Goal: Transaction & Acquisition: Purchase product/service

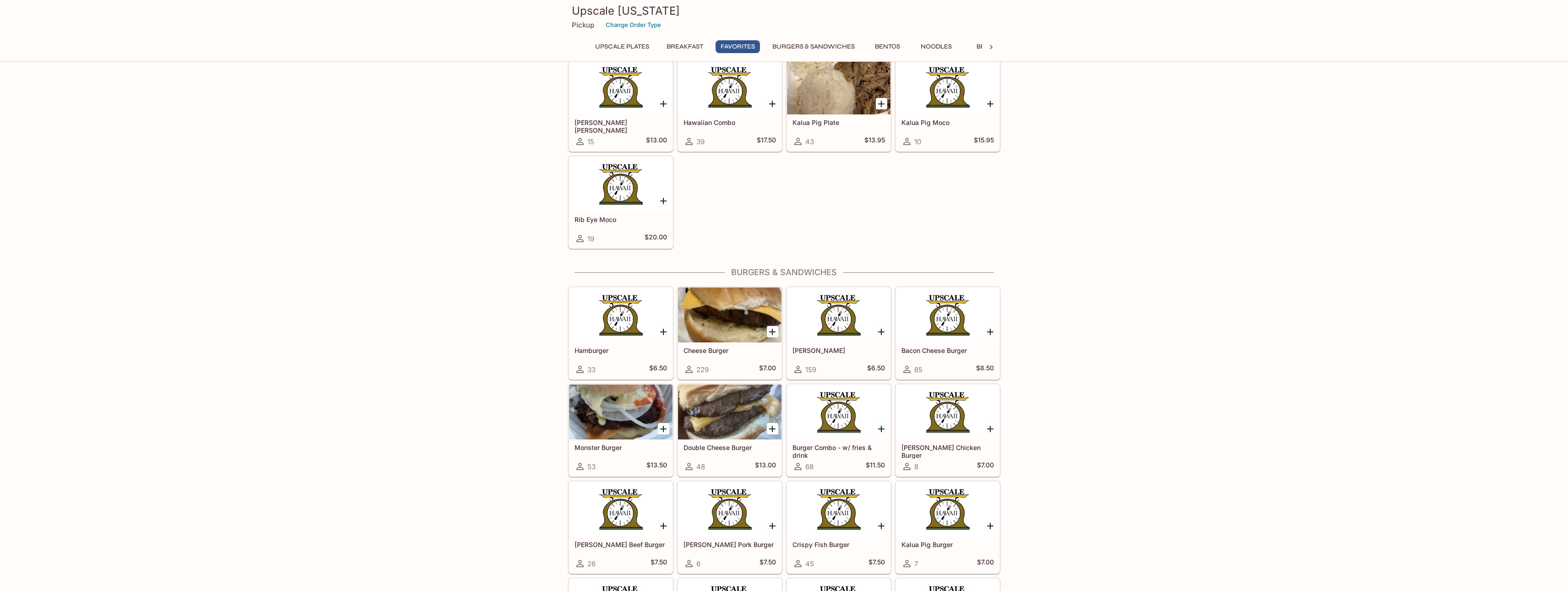
scroll to position [1145, 0]
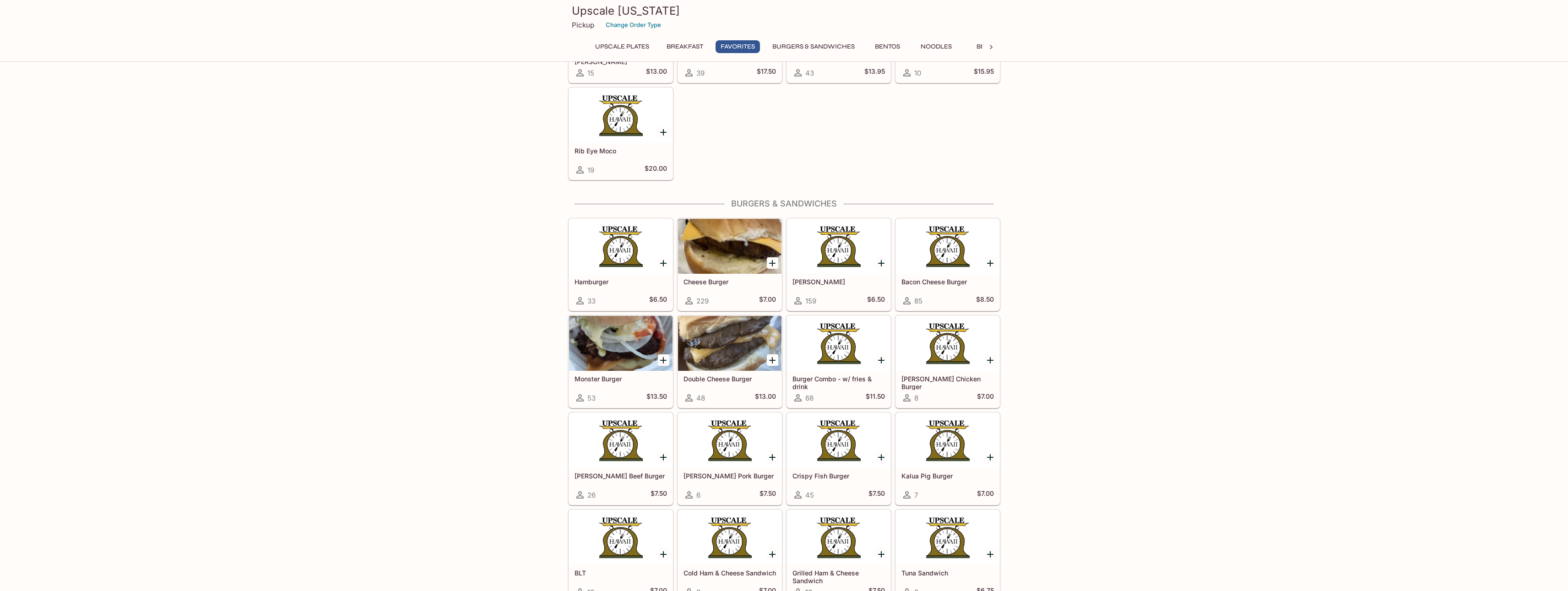
click at [825, 280] on h5 "[PERSON_NAME]" at bounding box center [838, 281] width 92 height 8
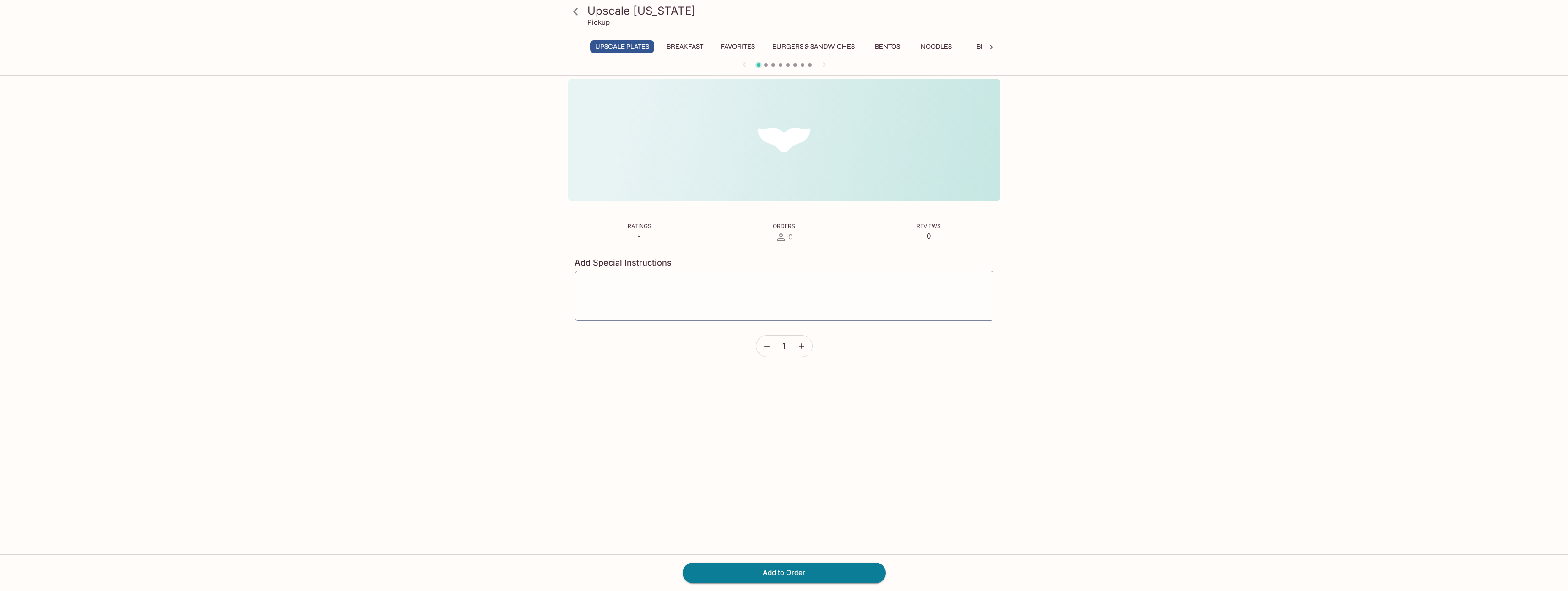
scroll to position [79, 0]
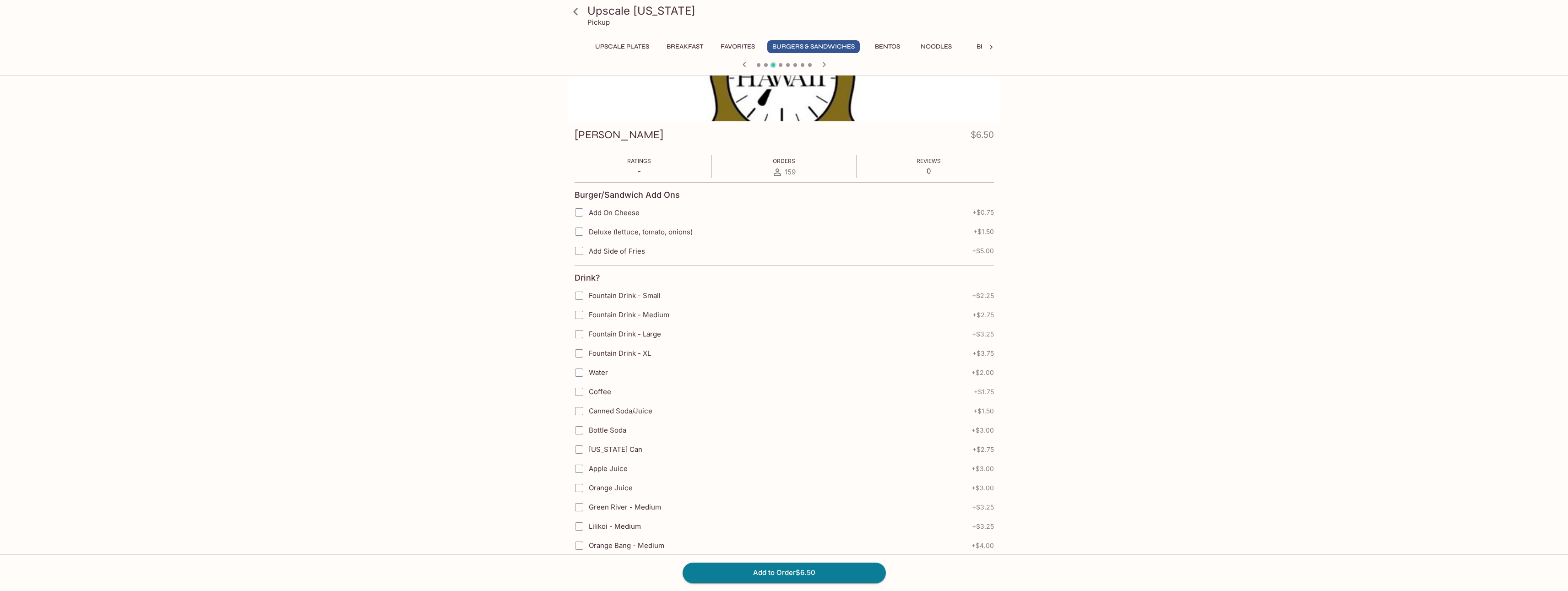
click at [581, 217] on input "Add On Cheese" at bounding box center [579, 212] width 19 height 19
checkbox input "true"
click at [583, 230] on input "Deluxe (lettuce, tomato, onions)" at bounding box center [579, 232] width 19 height 19
checkbox input "true"
click at [581, 250] on input "Add Side of Fries" at bounding box center [579, 251] width 19 height 19
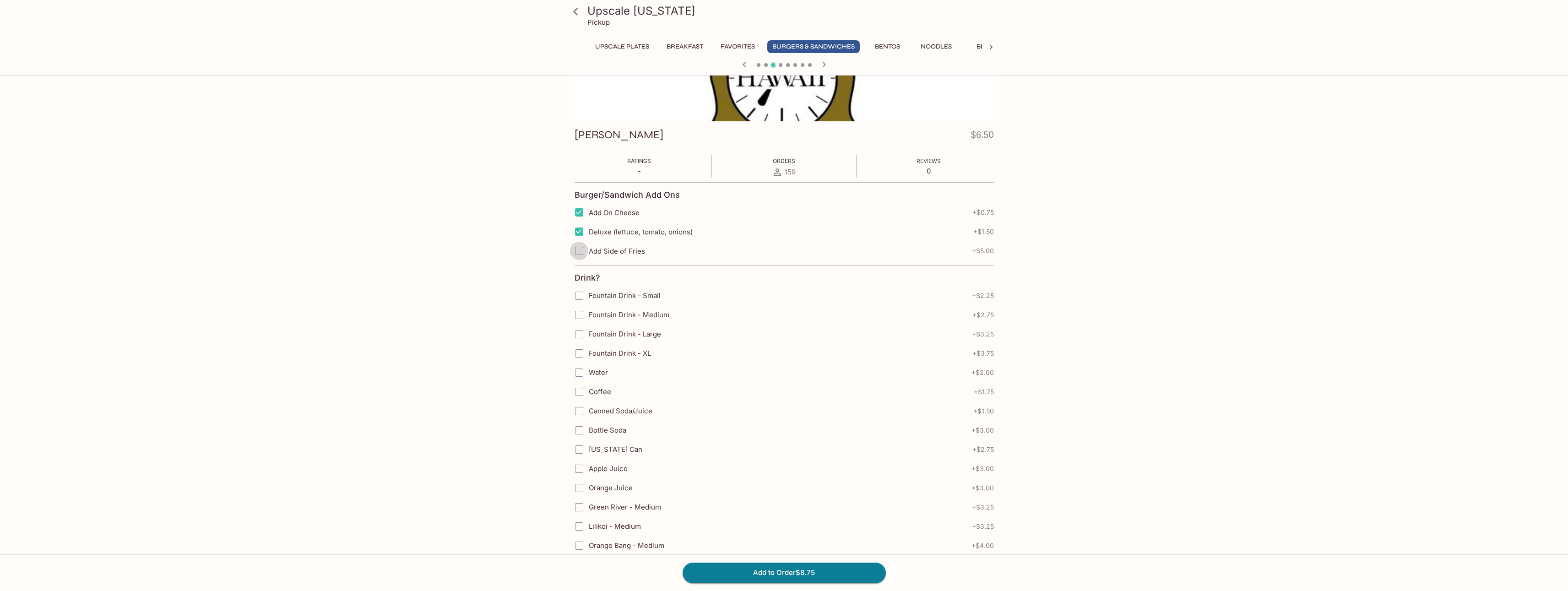
checkbox input "true"
click at [764, 573] on button "Add to Order $13.75" at bounding box center [784, 572] width 203 height 20
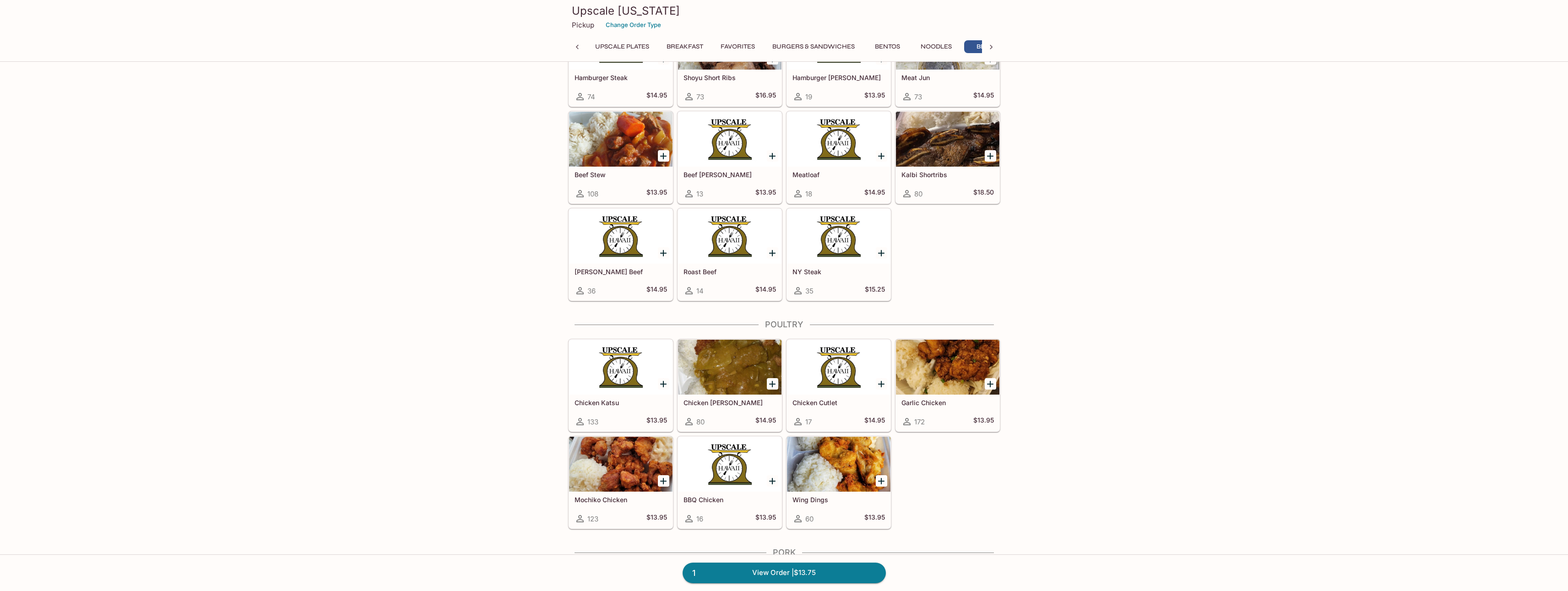
scroll to position [0, 26]
click at [841, 408] on div "Chicken Cutlet 17 $14.95" at bounding box center [838, 412] width 103 height 37
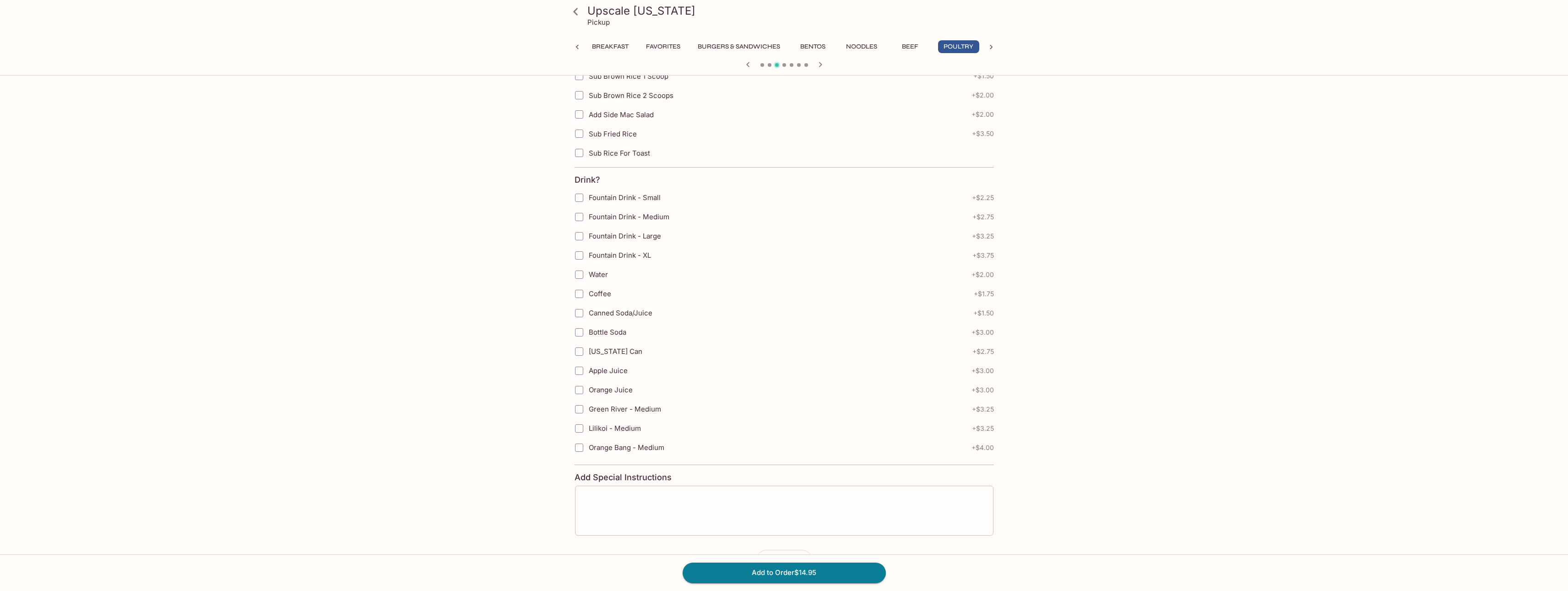
scroll to position [259, 0]
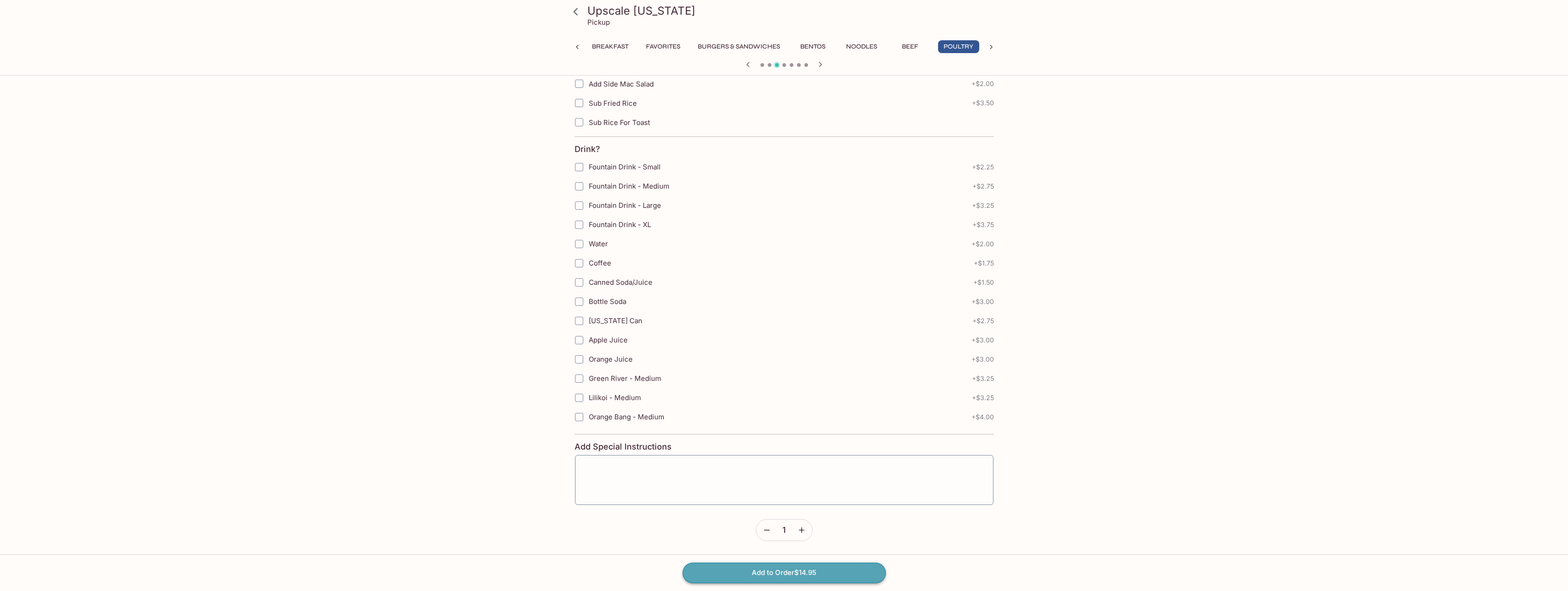
click at [816, 572] on button "Add to Order $14.95" at bounding box center [784, 572] width 203 height 20
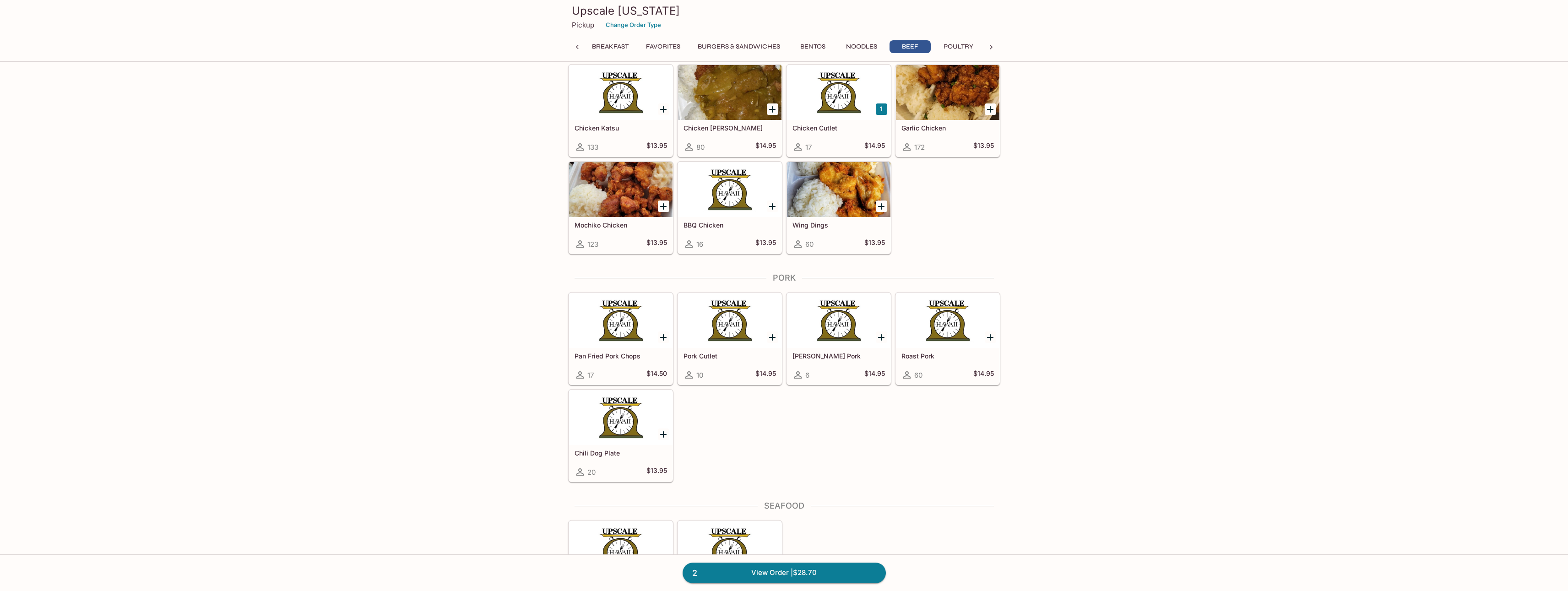
scroll to position [2656, 0]
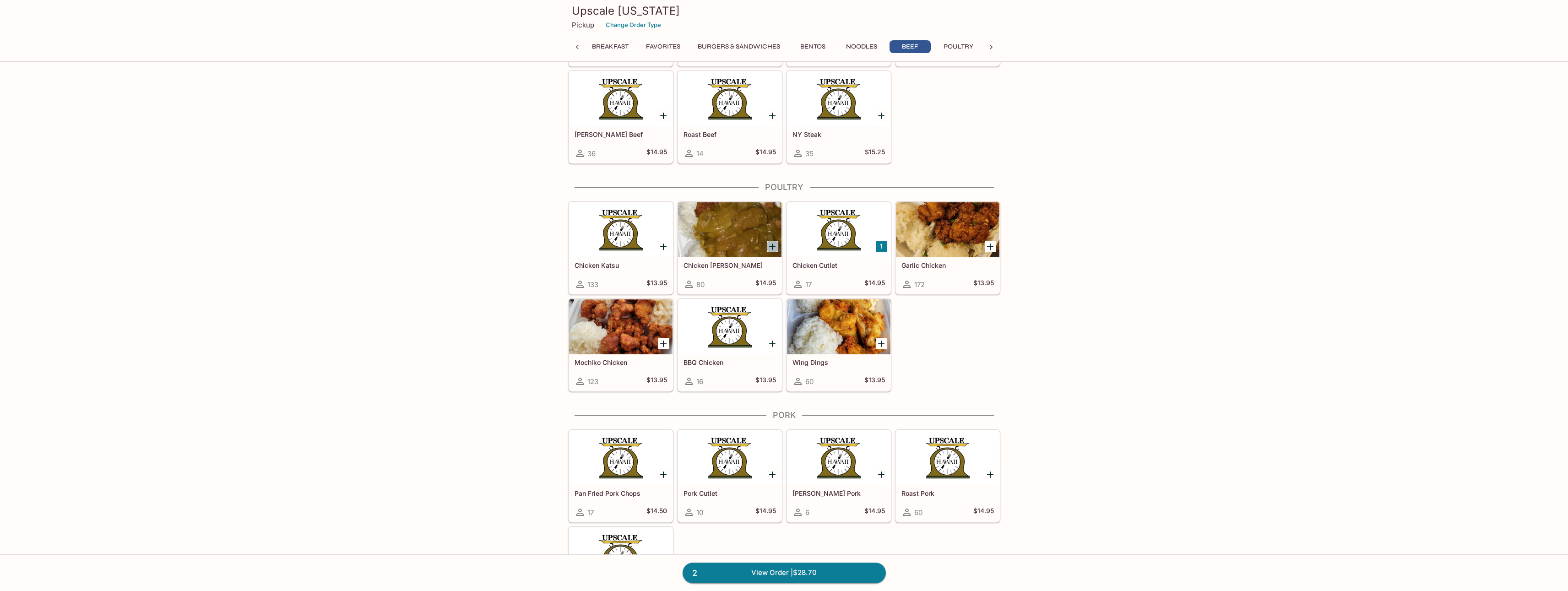
click at [774, 246] on icon "Add Chicken Katsu Curry" at bounding box center [772, 247] width 11 height 11
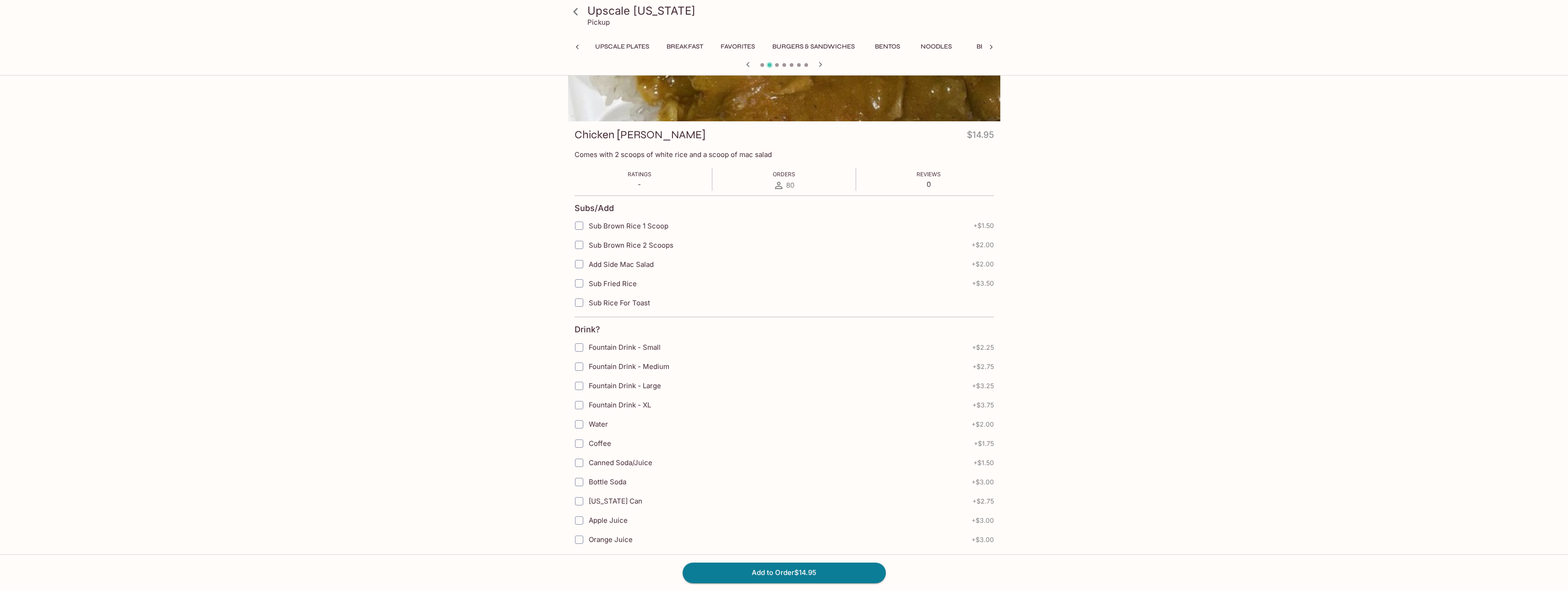
scroll to position [0, 74]
click at [780, 577] on button "Add to Order $14.95" at bounding box center [784, 572] width 203 height 20
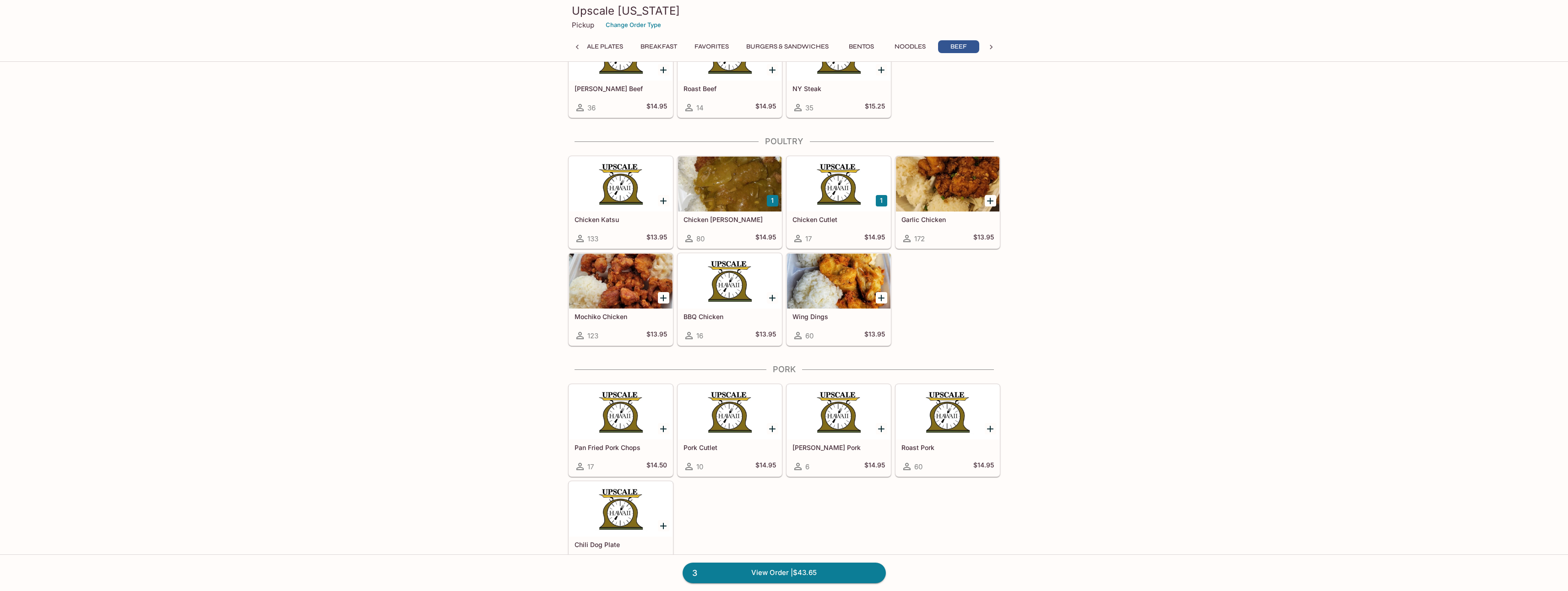
scroll to position [0, 74]
click at [746, 298] on div at bounding box center [730, 281] width 103 height 55
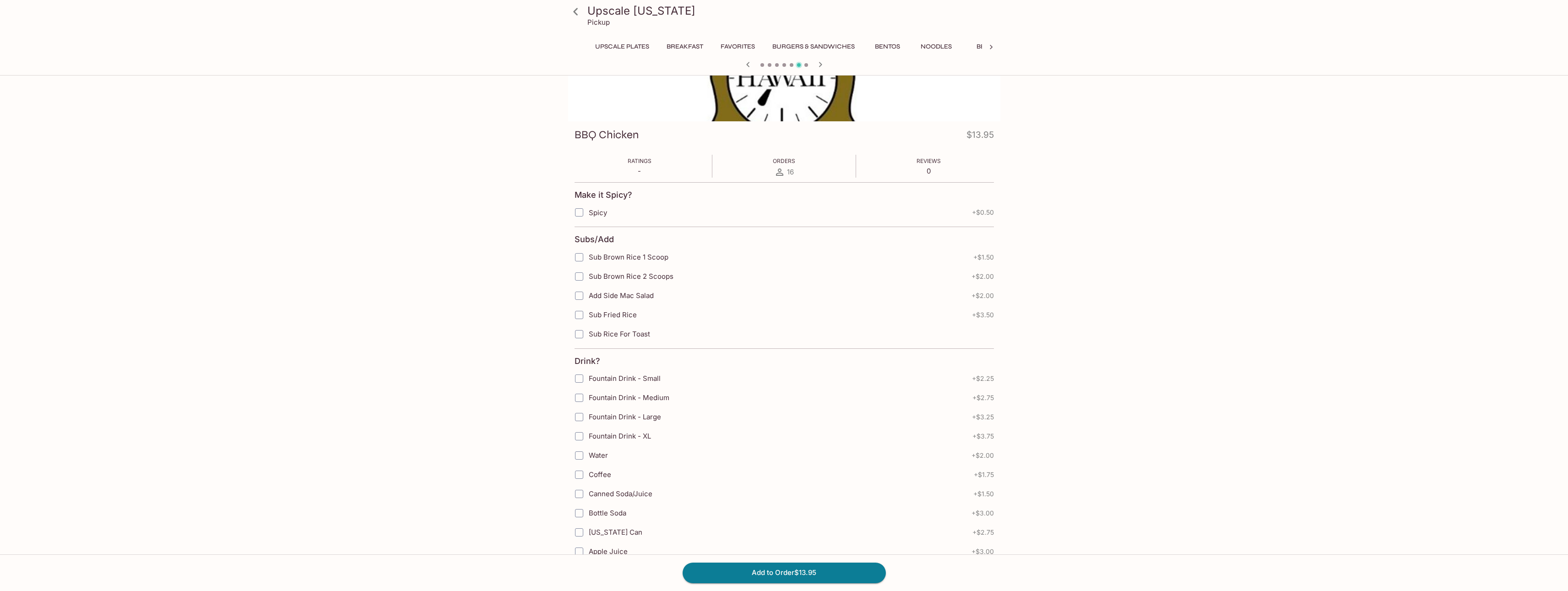
scroll to position [0, 74]
click at [735, 578] on button "Add to Order $13.95" at bounding box center [784, 572] width 203 height 20
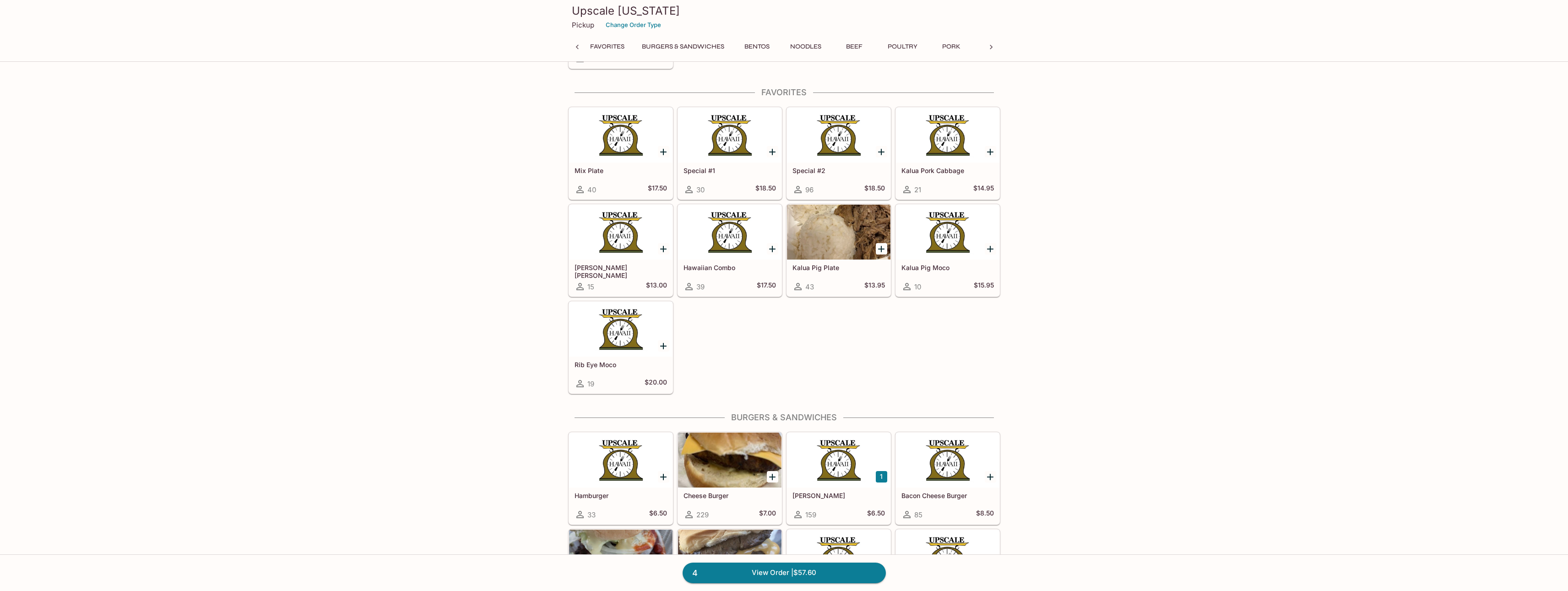
scroll to position [0, 76]
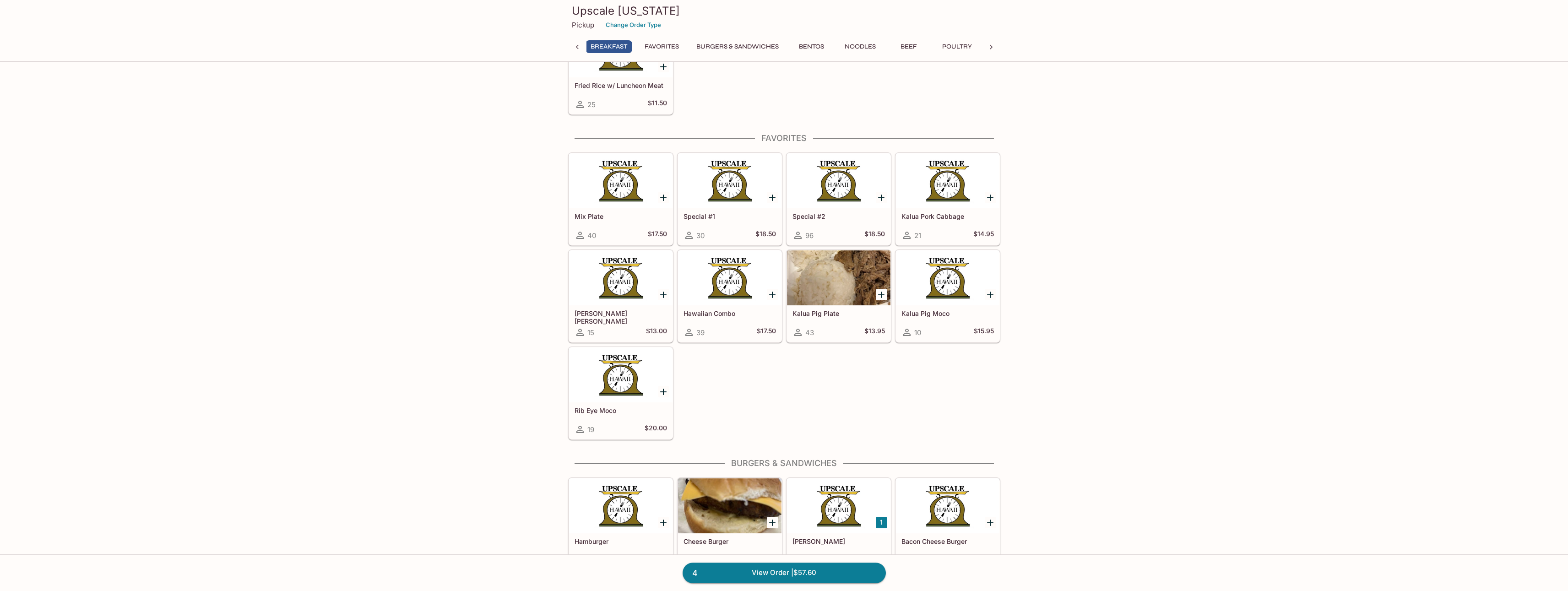
click at [773, 197] on icon "Add Special #1" at bounding box center [772, 197] width 6 height 6
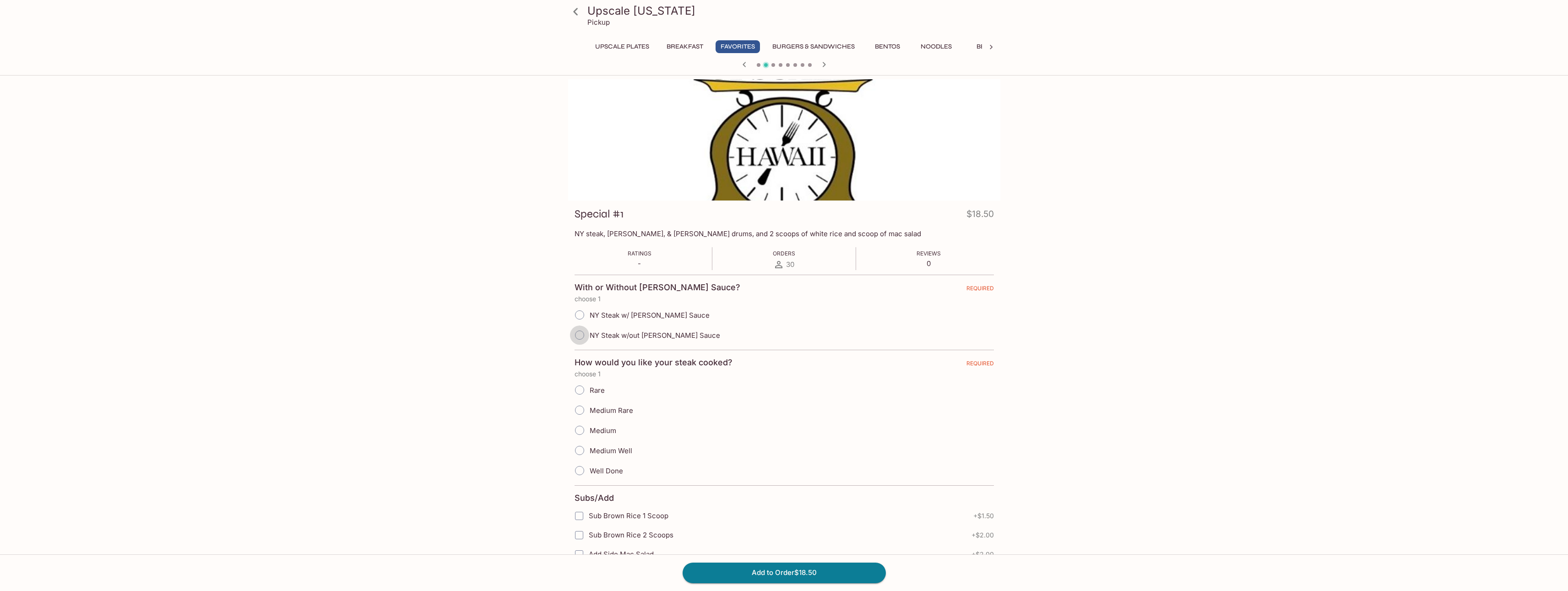
click at [583, 334] on input "NY Steak w/out [PERSON_NAME] Sauce" at bounding box center [580, 335] width 19 height 19
radio input "true"
click at [754, 576] on button "Add to Order $18.50" at bounding box center [784, 572] width 203 height 20
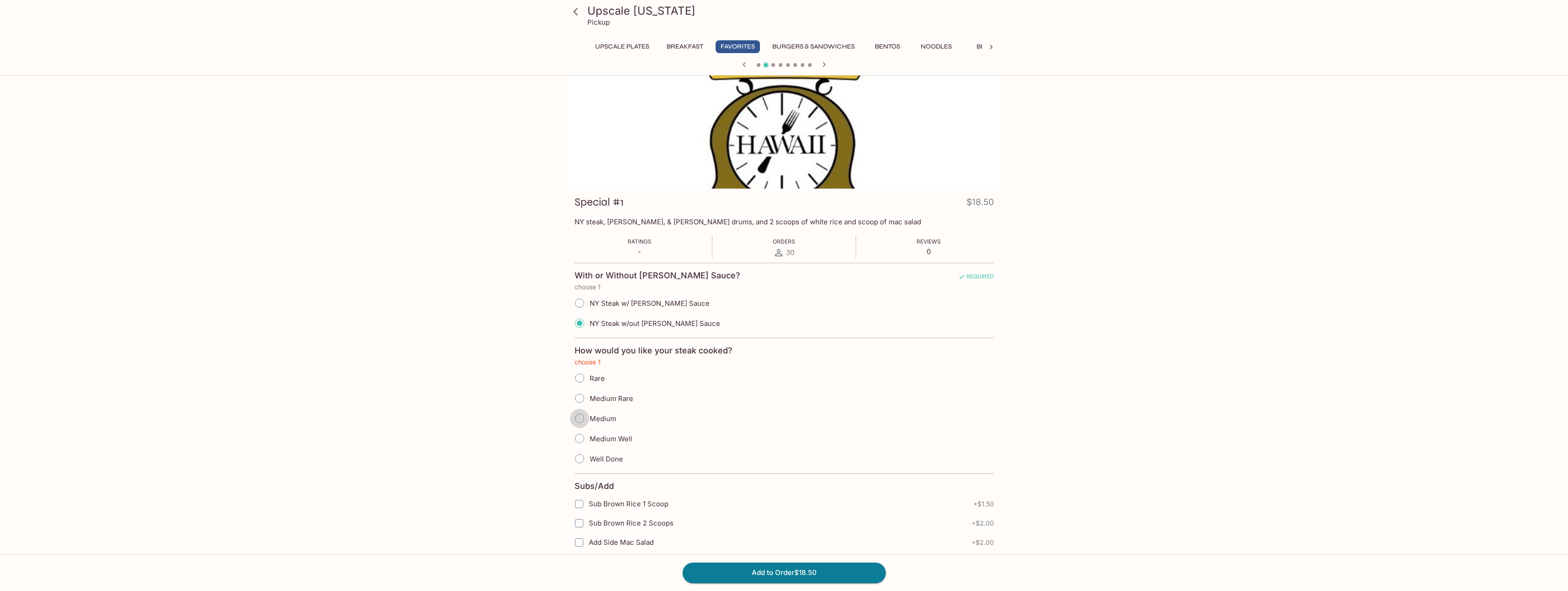
click at [574, 417] on input "Medium" at bounding box center [580, 419] width 19 height 19
radio input "true"
click at [725, 575] on button "Add to Order $18.50" at bounding box center [784, 572] width 203 height 20
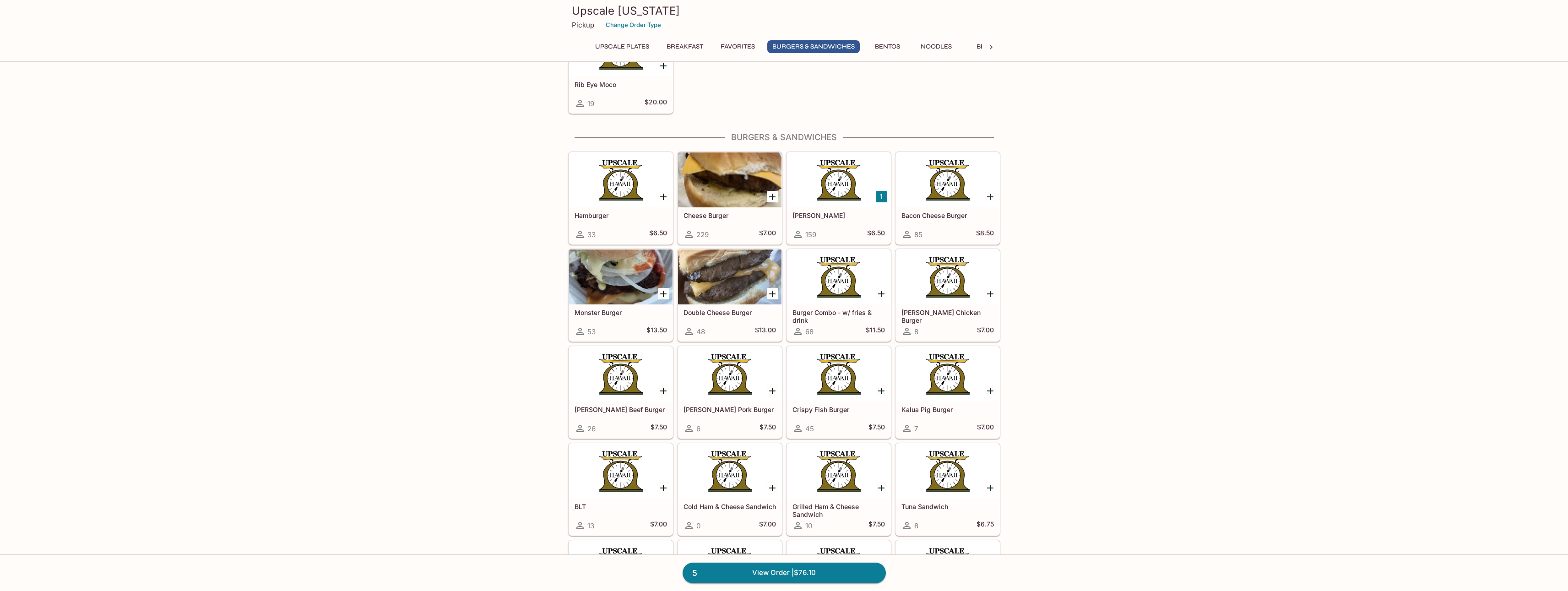
scroll to position [1282, 0]
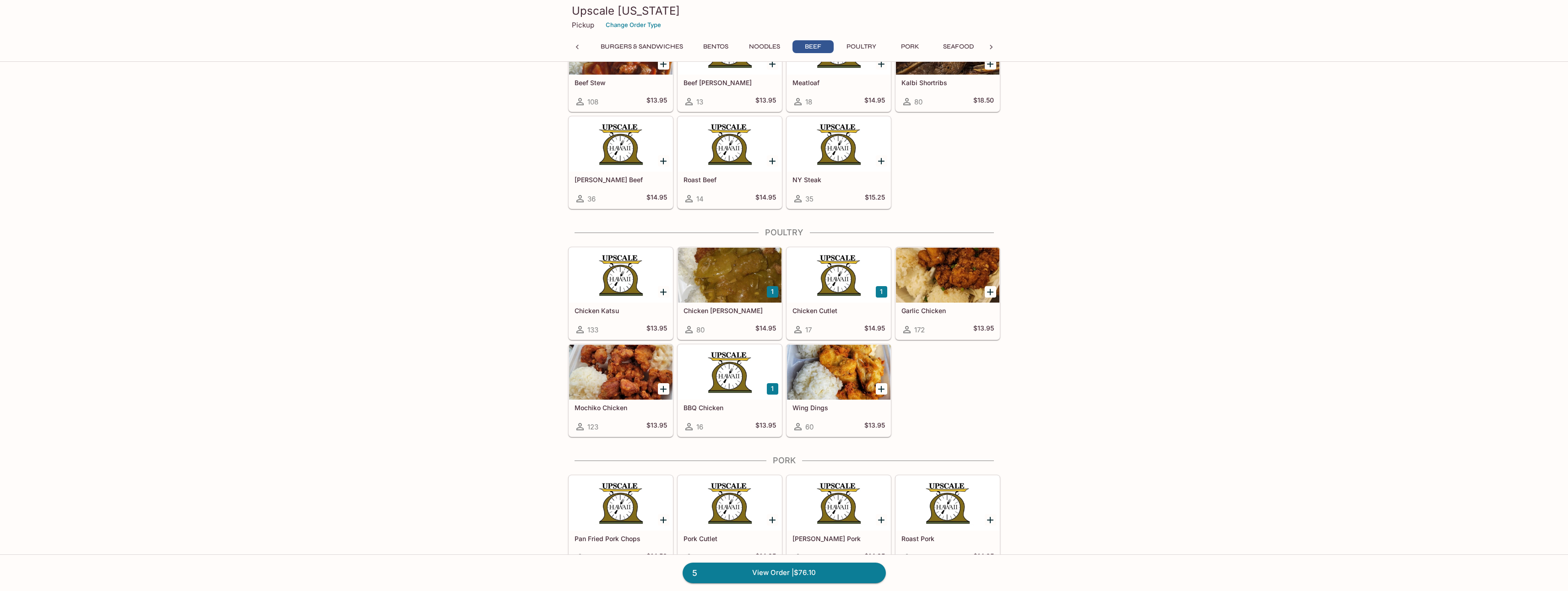
scroll to position [2605, 0]
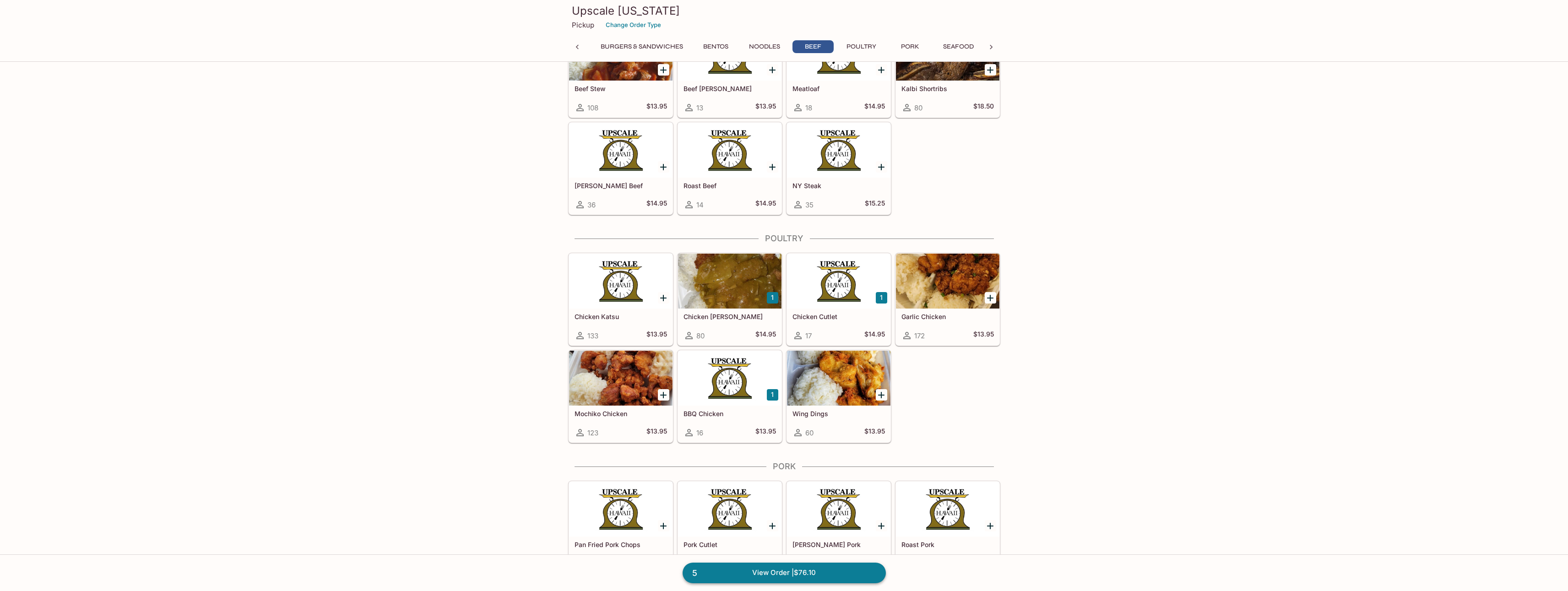
click at [747, 568] on link "5 View Order | $76.10" at bounding box center [784, 572] width 203 height 20
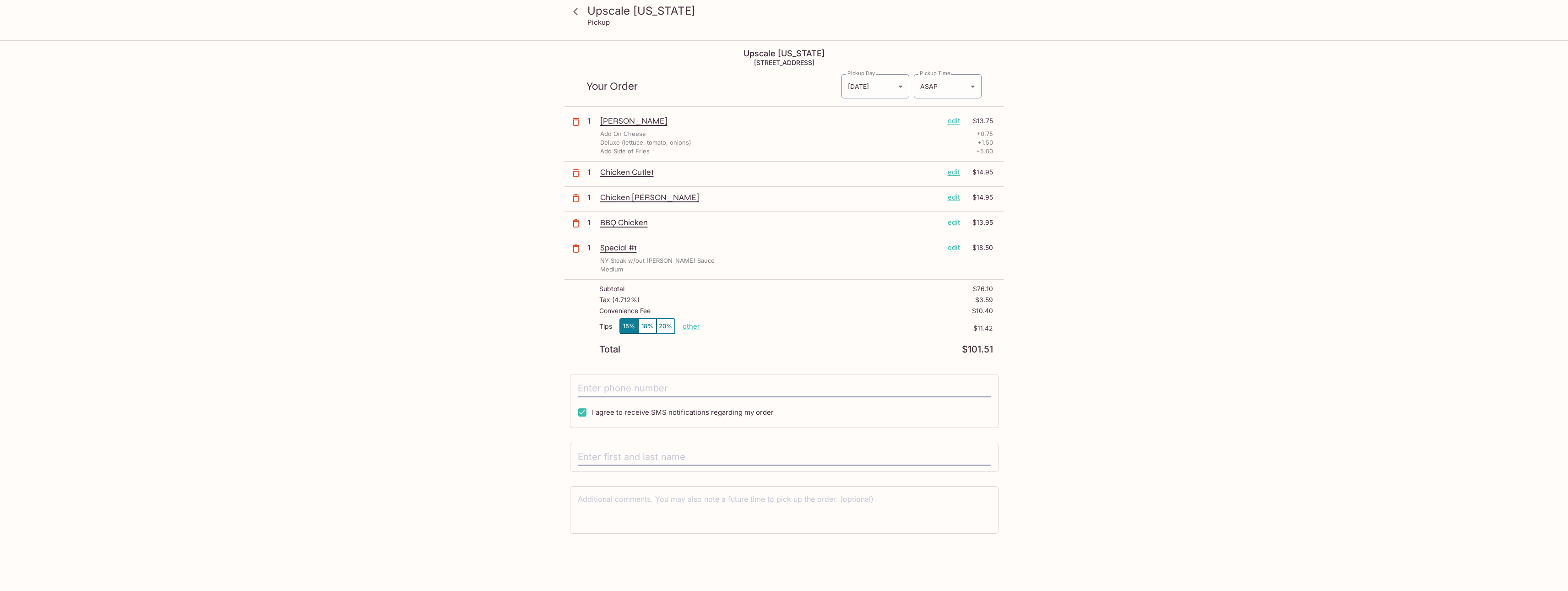
scroll to position [41, 0]
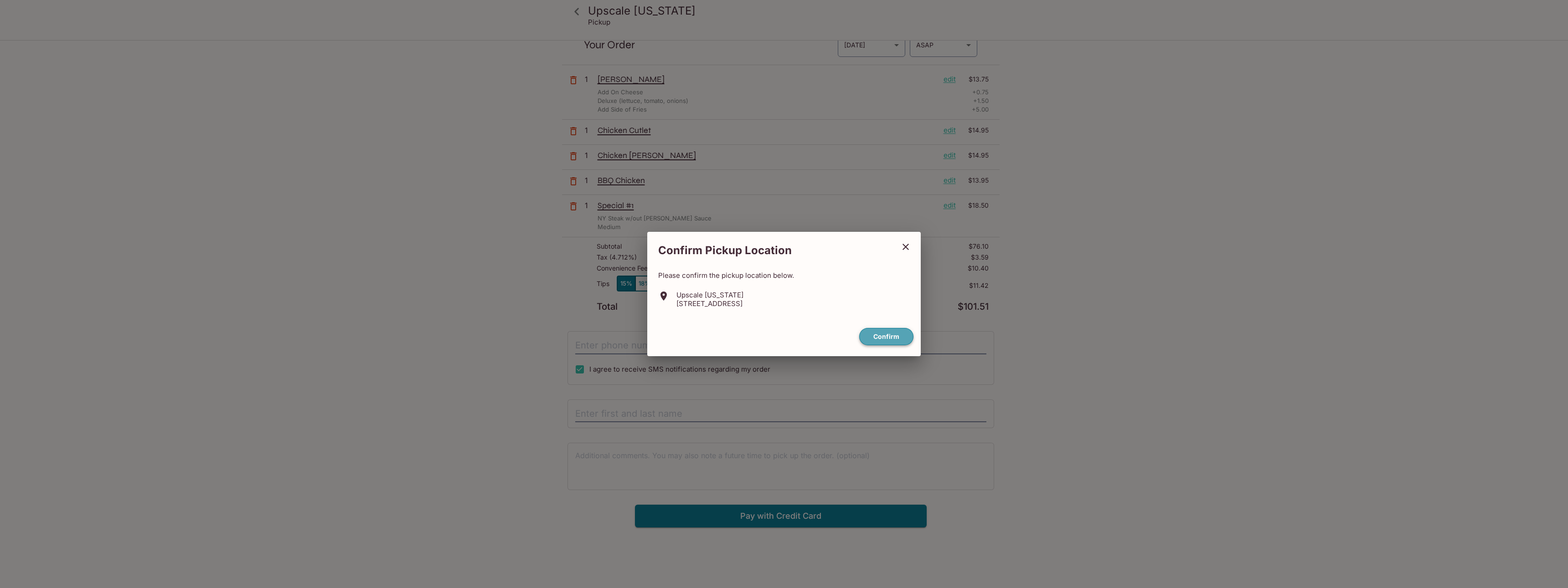
click at [897, 337] on button "Confirm" at bounding box center [886, 337] width 54 height 18
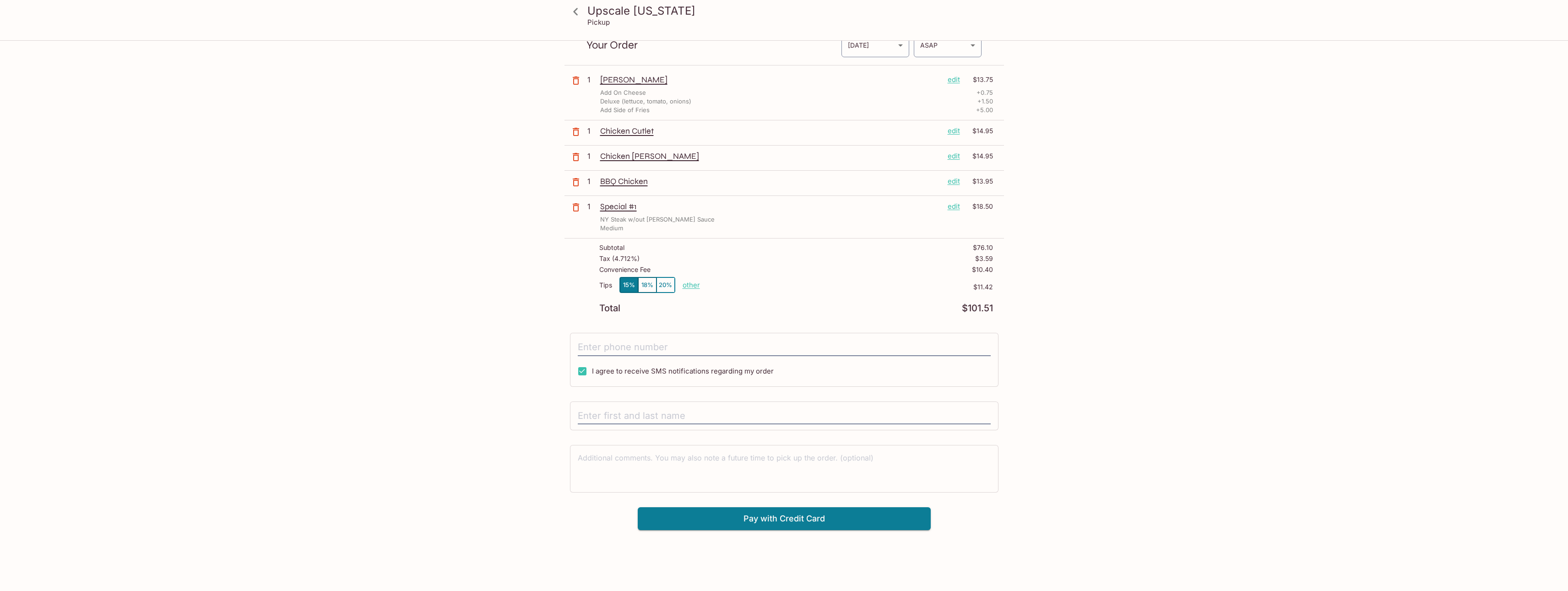
click at [1303, 321] on div "Upscale [US_STATE] Pickup Upscale [US_STATE] [STREET_ADDRESS] Your Order Pickup…" at bounding box center [784, 295] width 1568 height 591
click at [954, 81] on p "edit" at bounding box center [954, 79] width 12 height 10
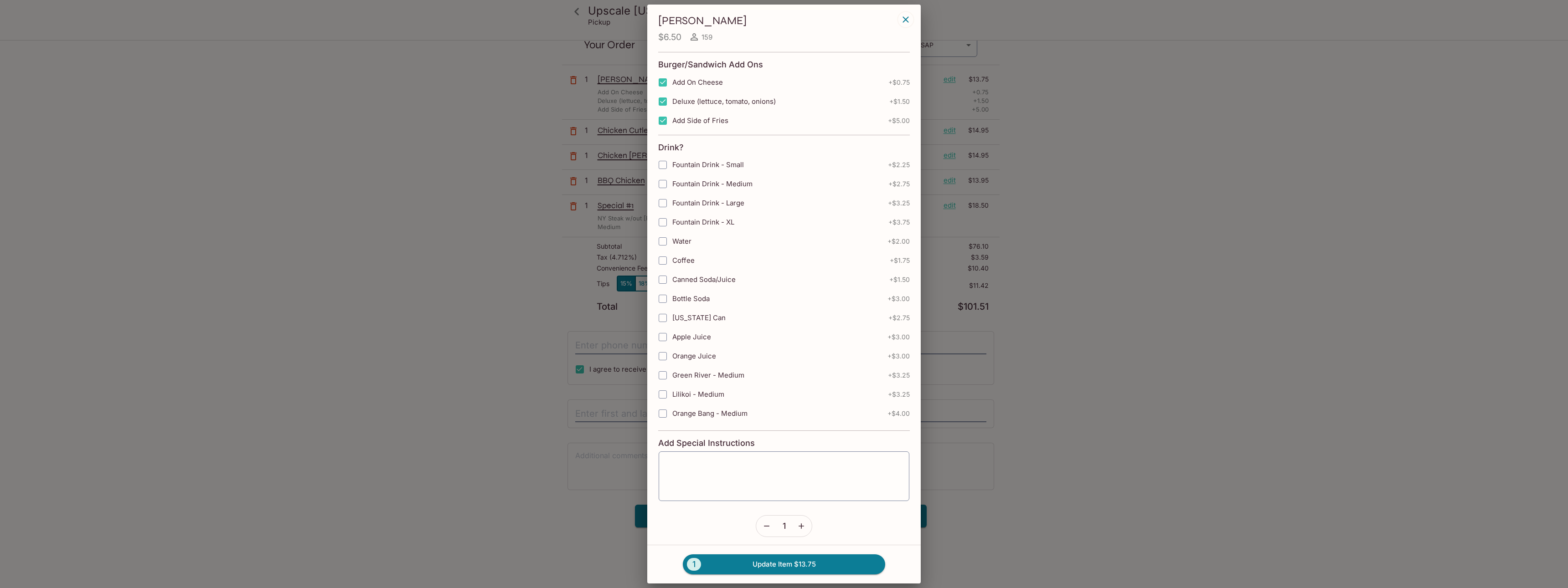
click at [663, 119] on input "Add Side of Fries" at bounding box center [662, 121] width 19 height 19
checkbox input "true"
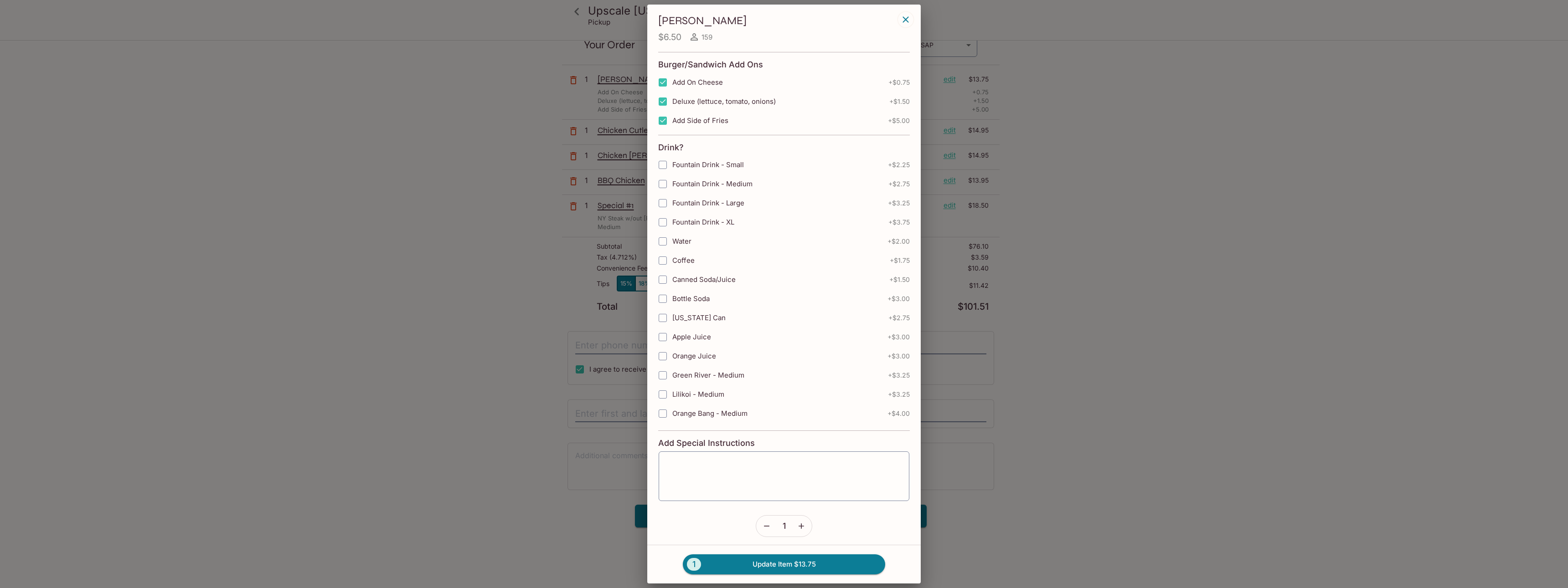
click at [908, 20] on icon "button" at bounding box center [906, 20] width 11 height 11
